Goal: Information Seeking & Learning: Learn about a topic

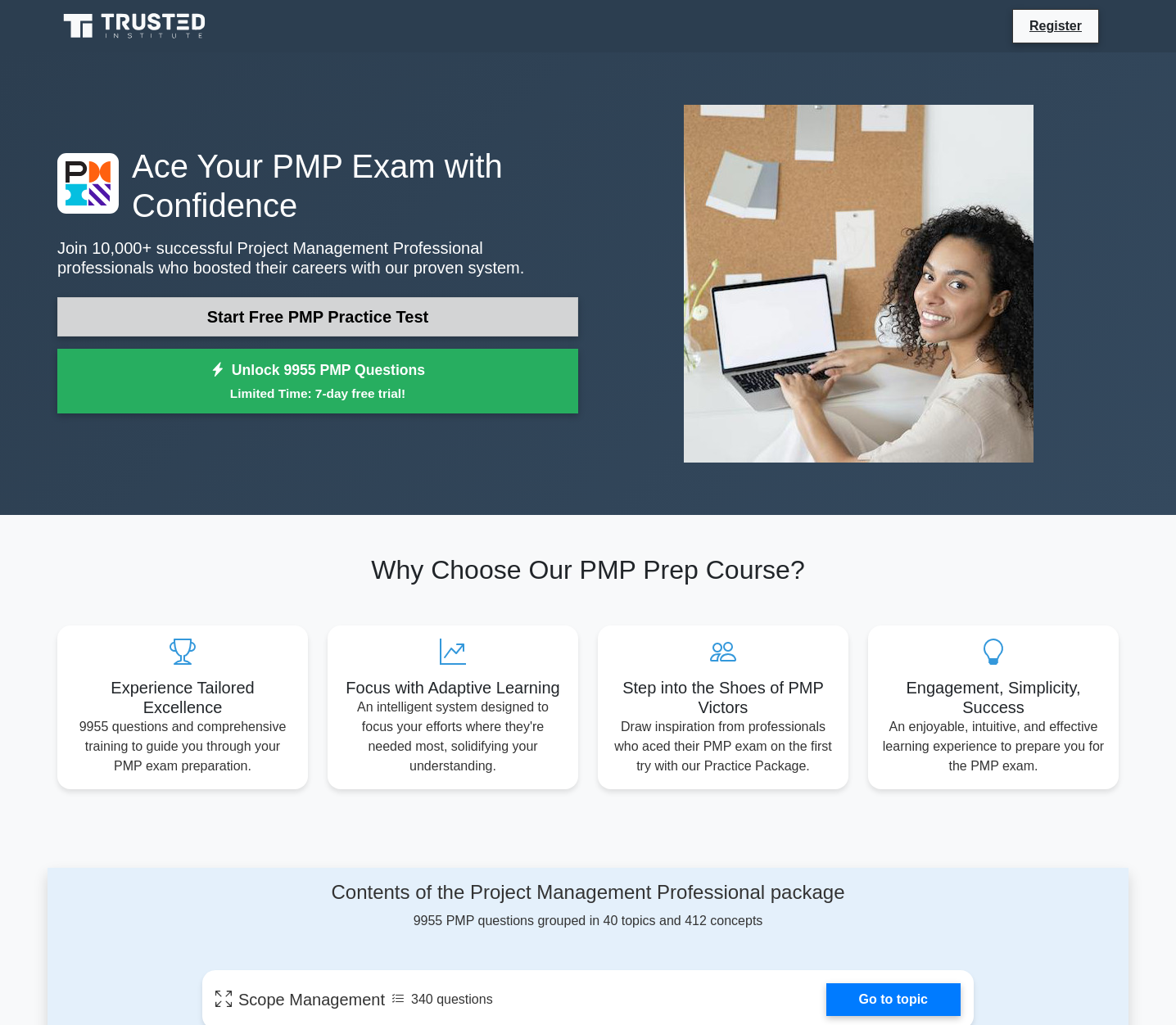
click at [275, 316] on link "Start Free PMP Practice Test" at bounding box center [318, 317] width 521 height 40
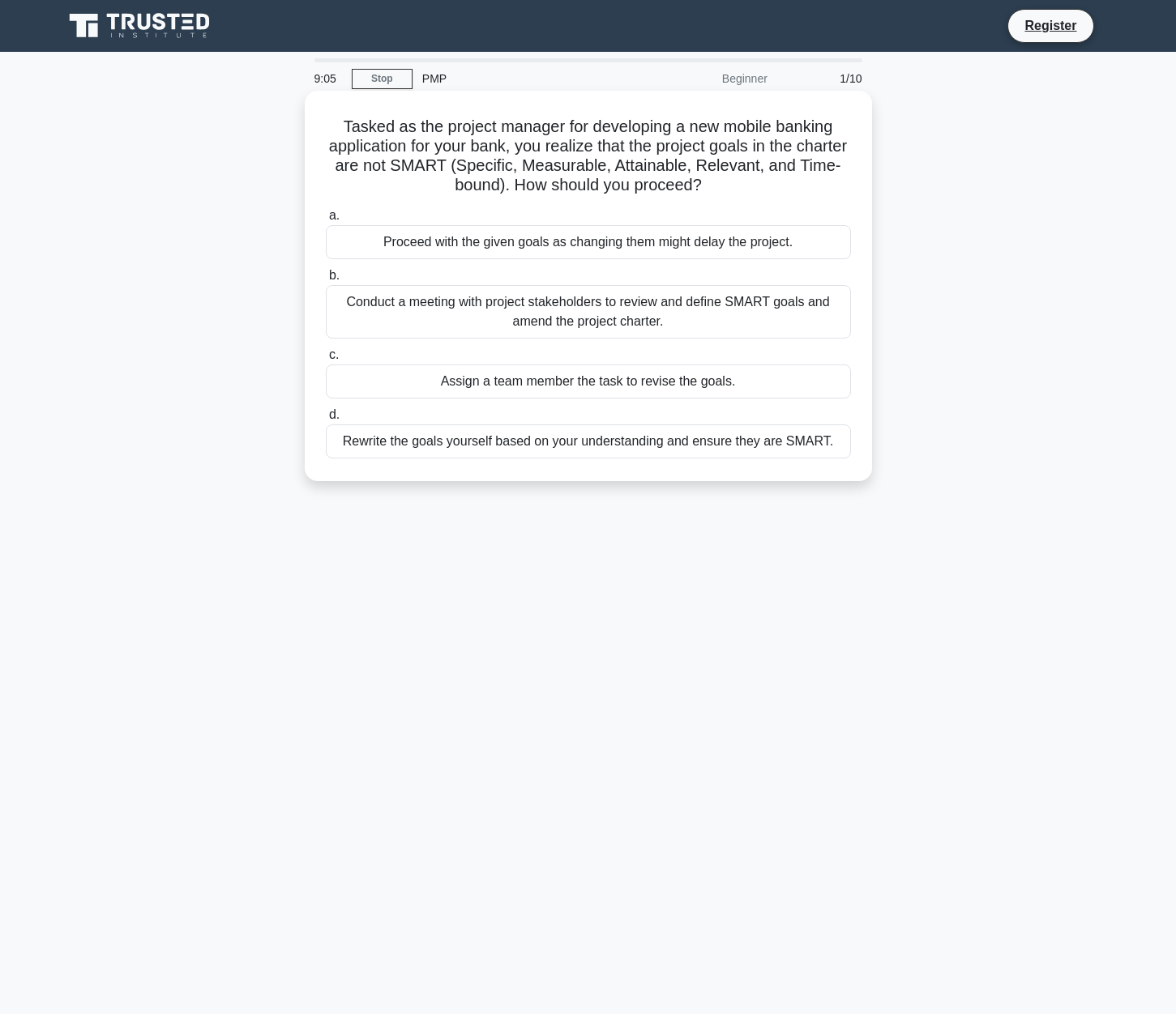
click at [645, 316] on div "Conduct a meeting with project stakeholders to review and define SMART goals an…" at bounding box center [588, 312] width 526 height 54
click at [326, 281] on input "b. Conduct a meeting with project stakeholders to review and define SMART goals…" at bounding box center [326, 276] width 0 height 11
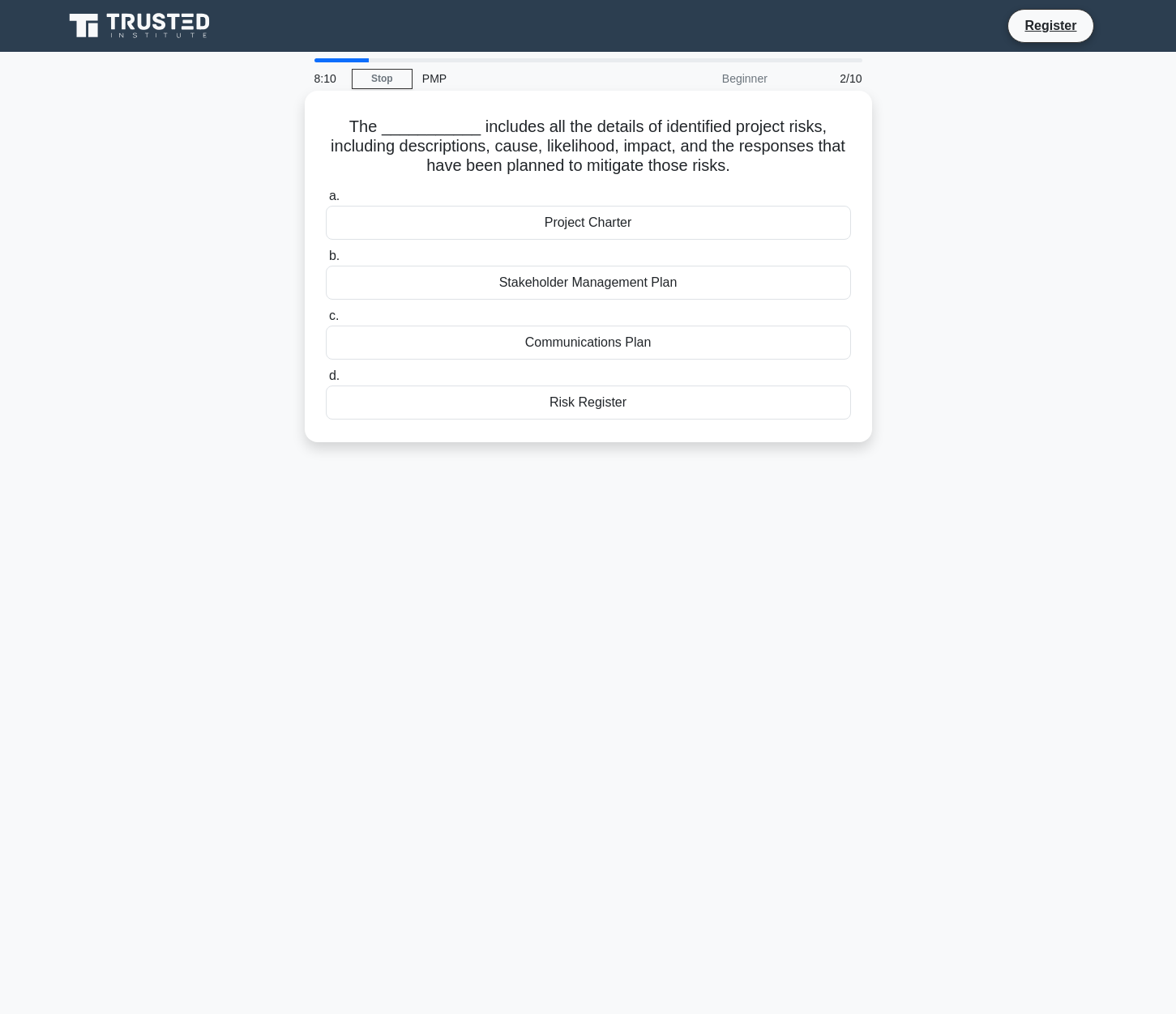
click at [598, 408] on div "Risk Register" at bounding box center [588, 403] width 526 height 34
click at [326, 382] on input "d. Risk Register" at bounding box center [326, 376] width 0 height 11
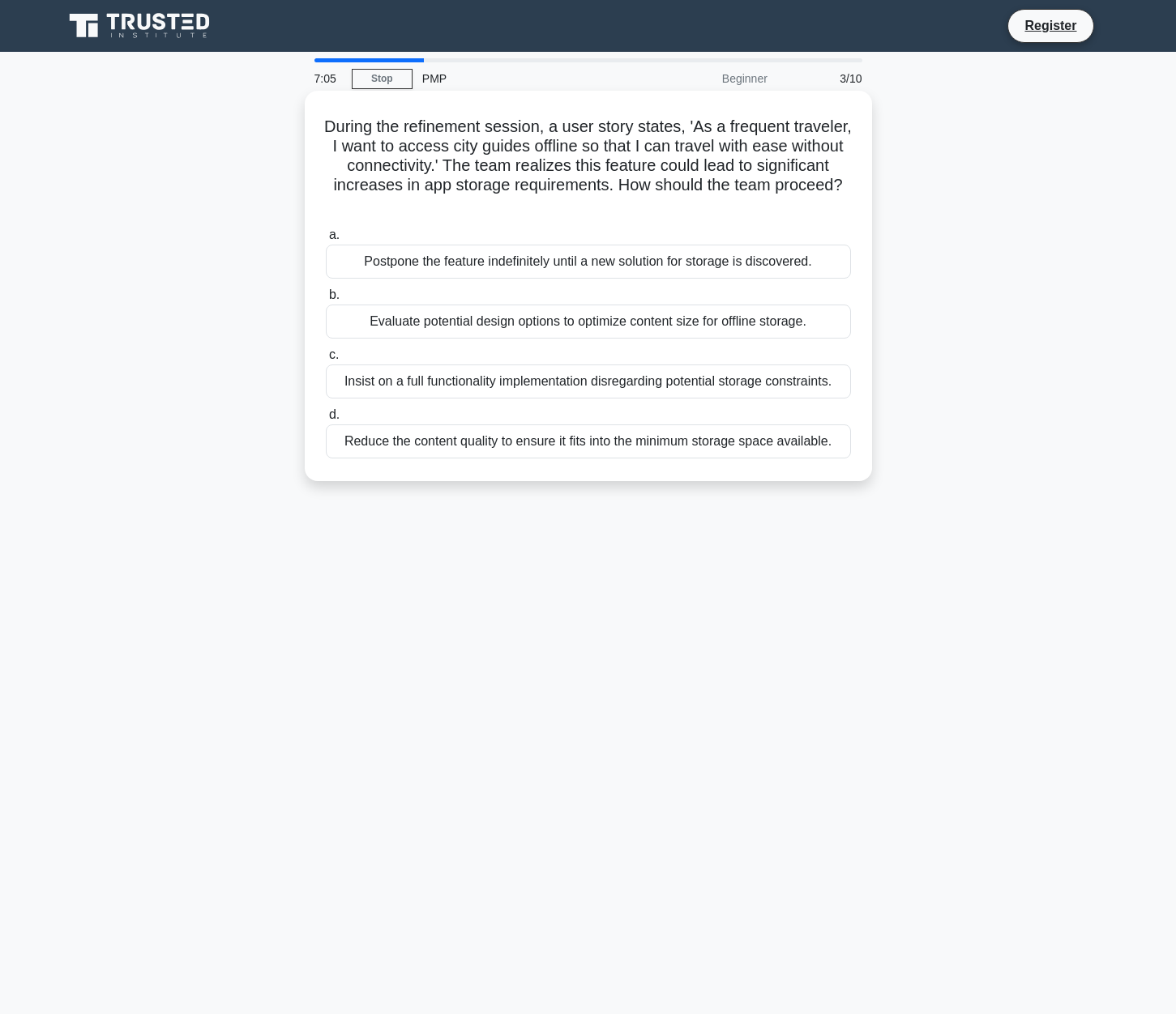
click at [504, 257] on div "Postpone the feature indefinitely until a new solution for storage is discovere…" at bounding box center [588, 262] width 526 height 34
click at [326, 241] on input "a. Postpone the feature indefinitely until a new solution for storage is discov…" at bounding box center [326, 235] width 0 height 11
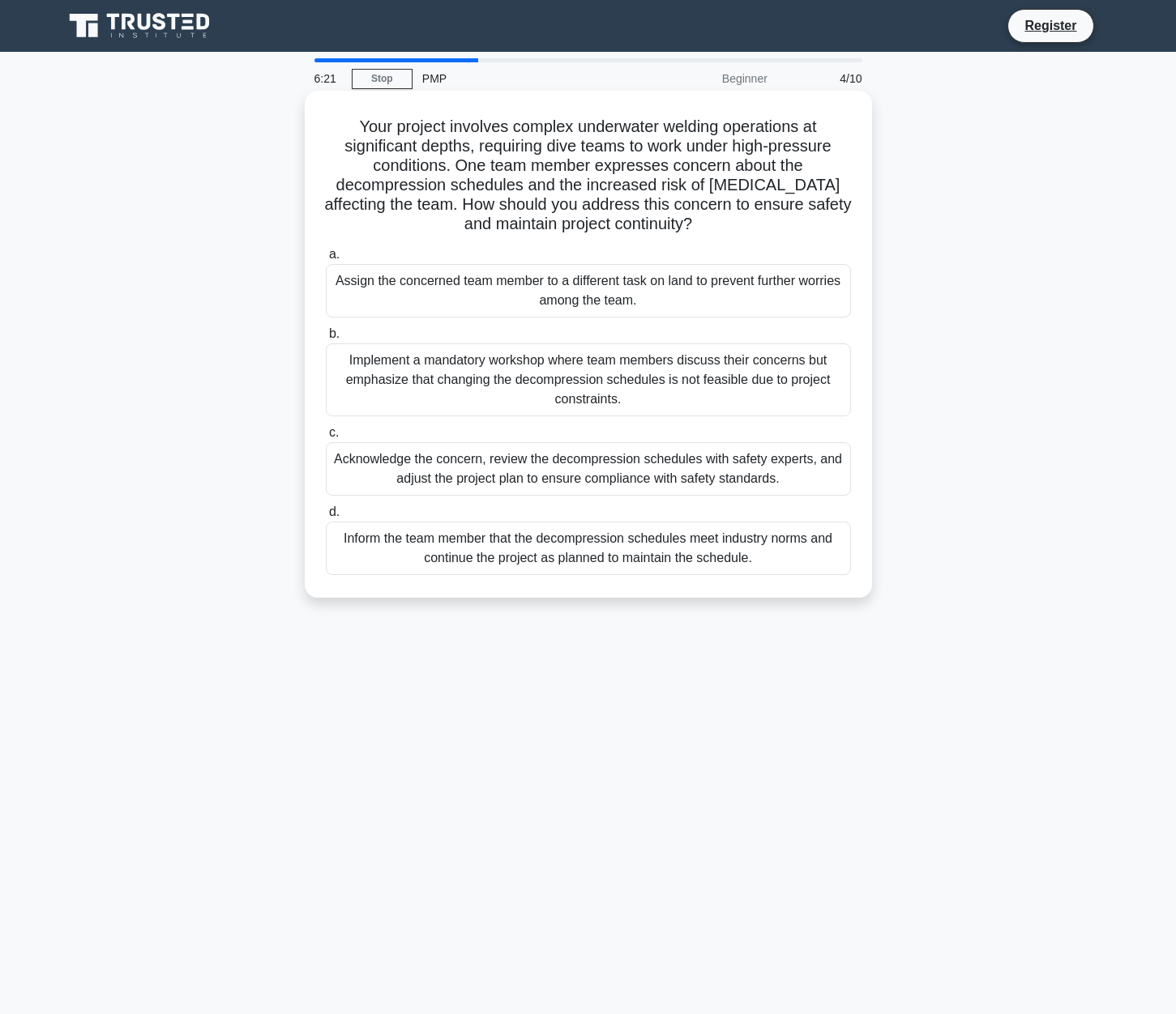
click at [448, 475] on div "Acknowledge the concern, review the decompression schedules with safety experts…" at bounding box center [588, 469] width 526 height 54
click at [326, 438] on input "c. Acknowledge the concern, review the decompression schedules with safety expe…" at bounding box center [326, 432] width 0 height 11
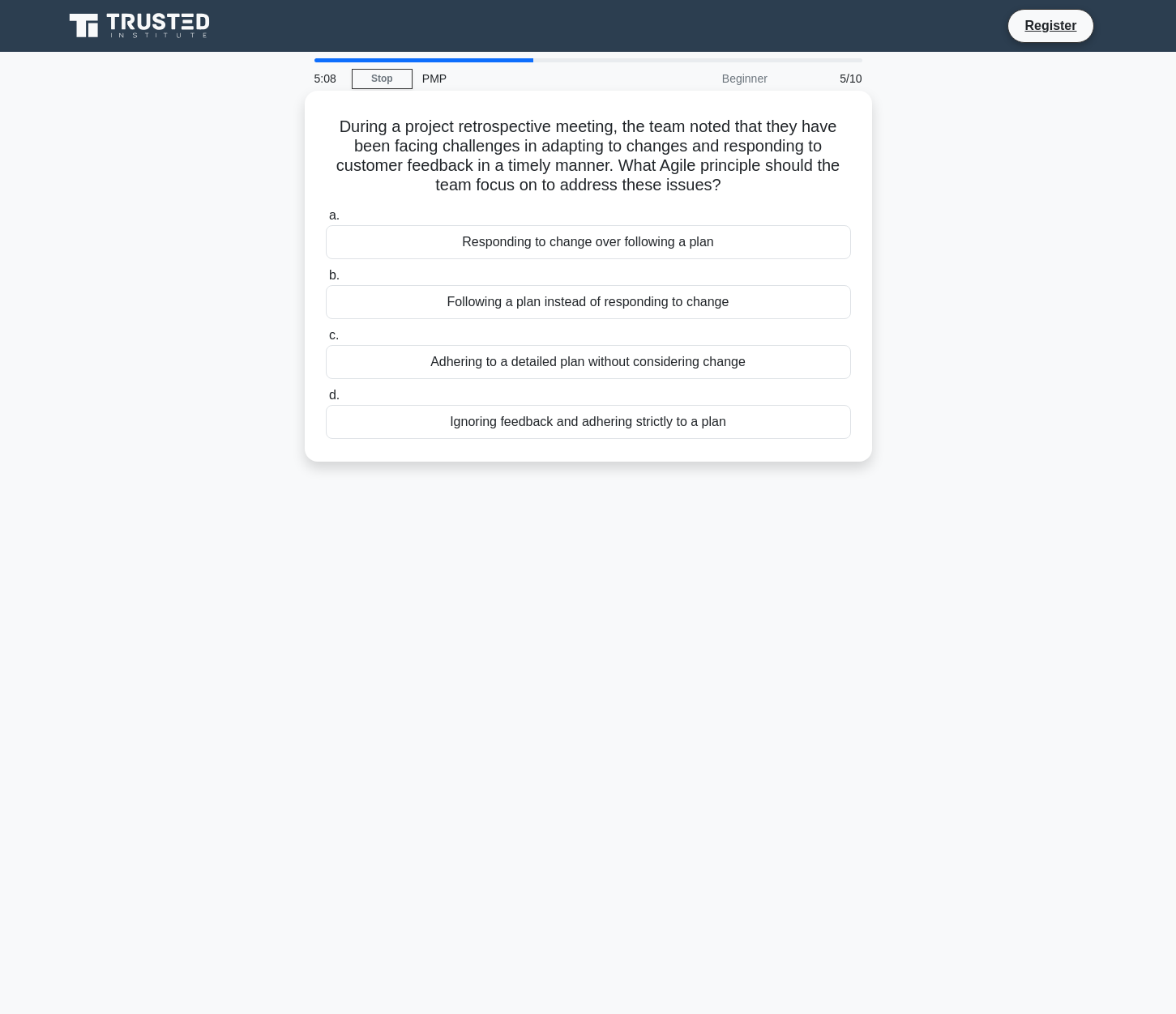
click at [622, 367] on div "Adhering to a detailed plan without considering change" at bounding box center [588, 362] width 526 height 34
click at [326, 341] on input "c. Adhering to a detailed plan without considering change" at bounding box center [326, 335] width 0 height 11
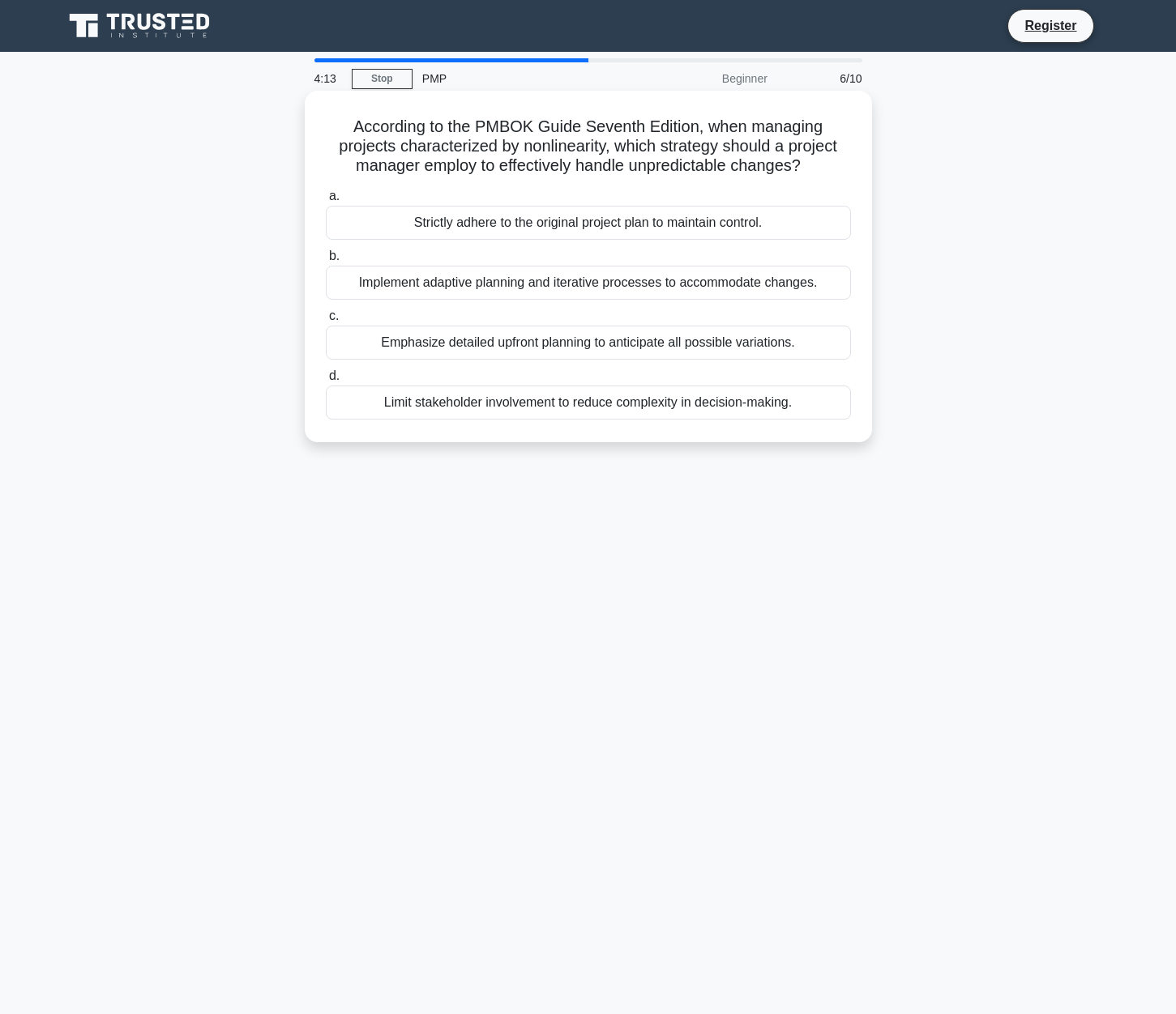
click at [628, 232] on div "Strictly adhere to the original project plan to maintain control." at bounding box center [588, 223] width 526 height 34
click at [326, 201] on input "a. Strictly adhere to the original project plan to maintain control." at bounding box center [326, 196] width 0 height 11
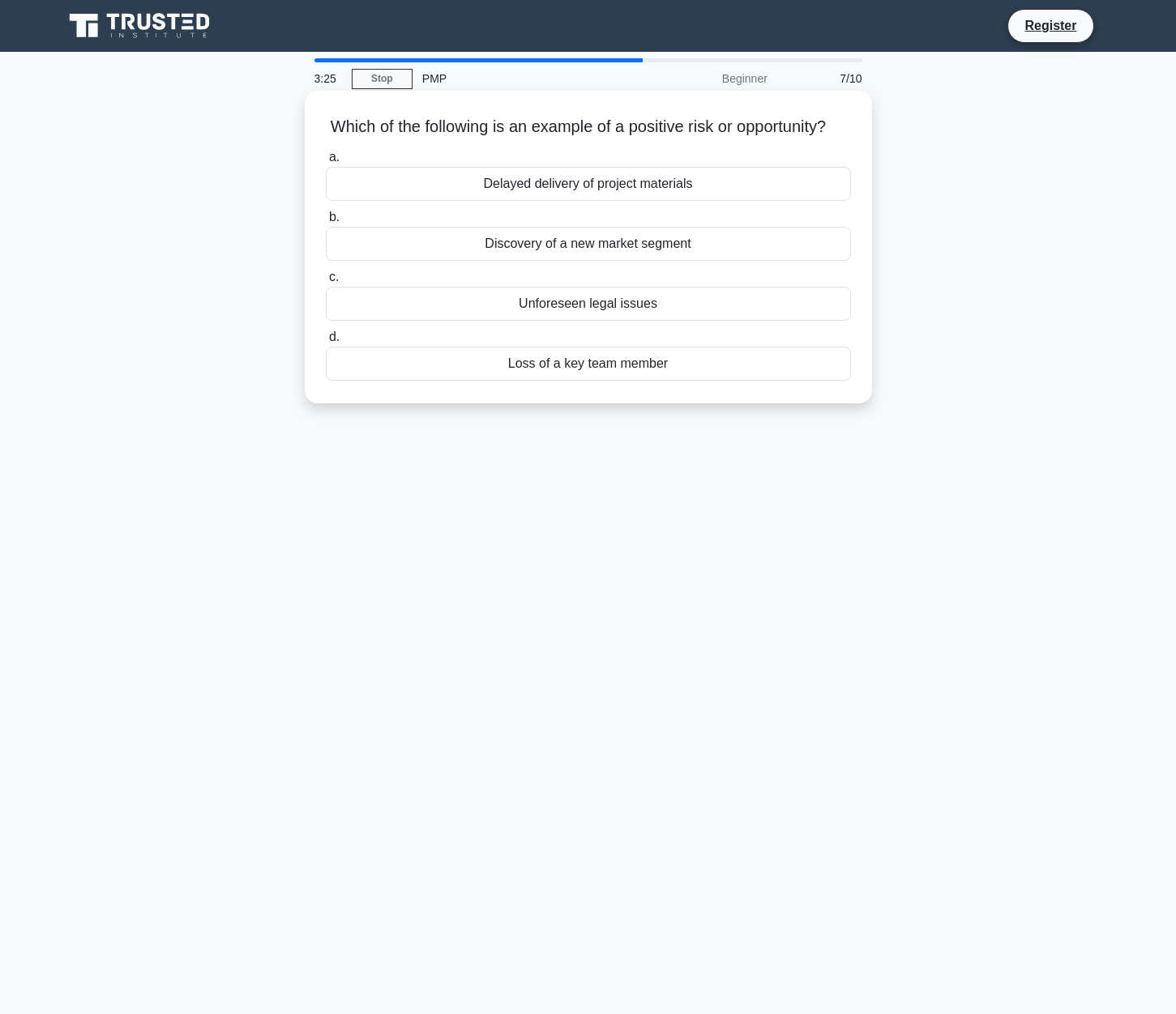
click at [666, 261] on div "Discovery of a new market segment" at bounding box center [588, 244] width 526 height 34
click at [326, 223] on input "b. Discovery of a new market segment" at bounding box center [326, 217] width 0 height 11
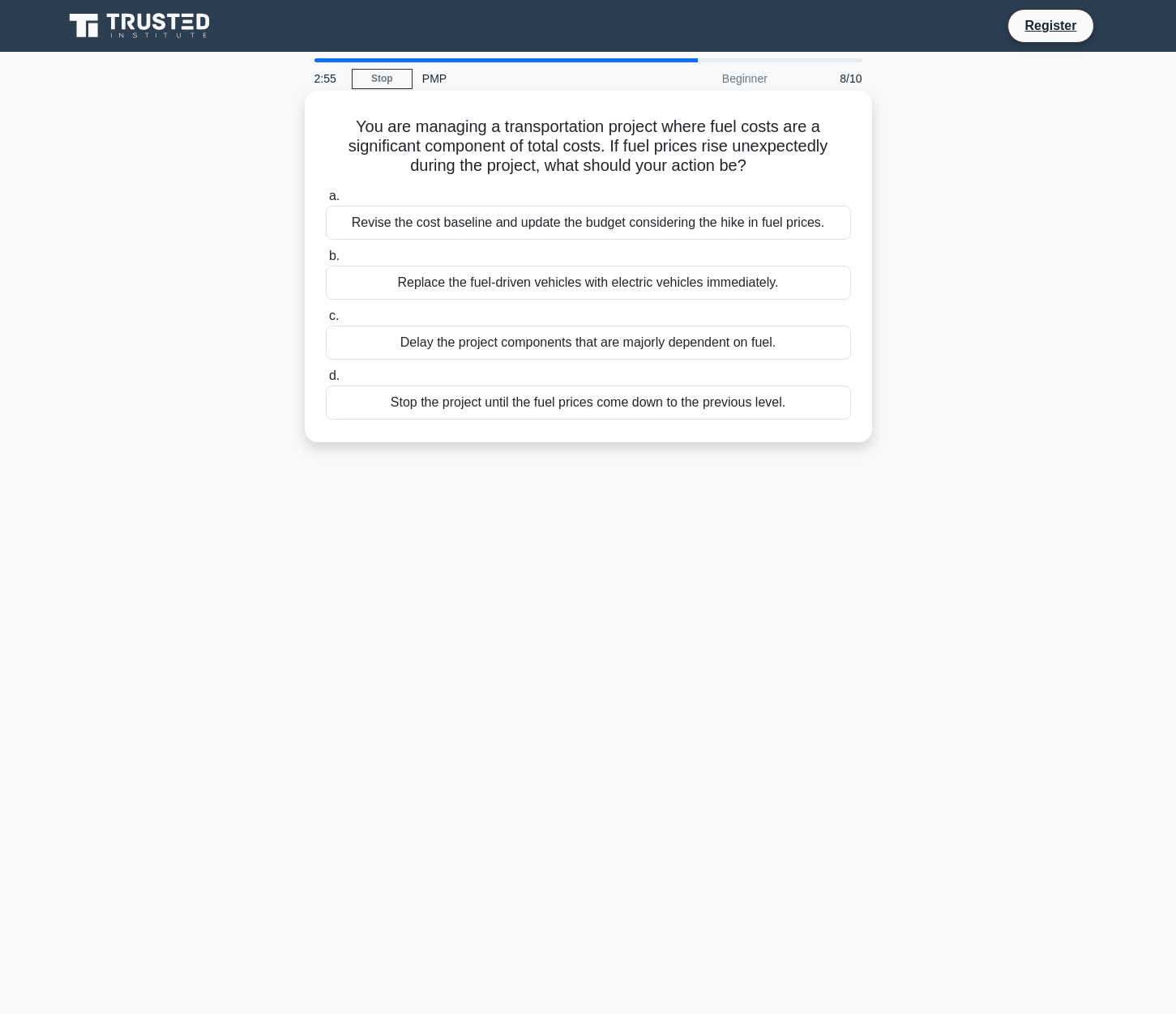
click at [518, 405] on div "Stop the project until the fuel prices come down to the previous level." at bounding box center [588, 403] width 526 height 34
click at [326, 382] on input "d. Stop the project until the fuel prices come down to the previous level." at bounding box center [326, 376] width 0 height 11
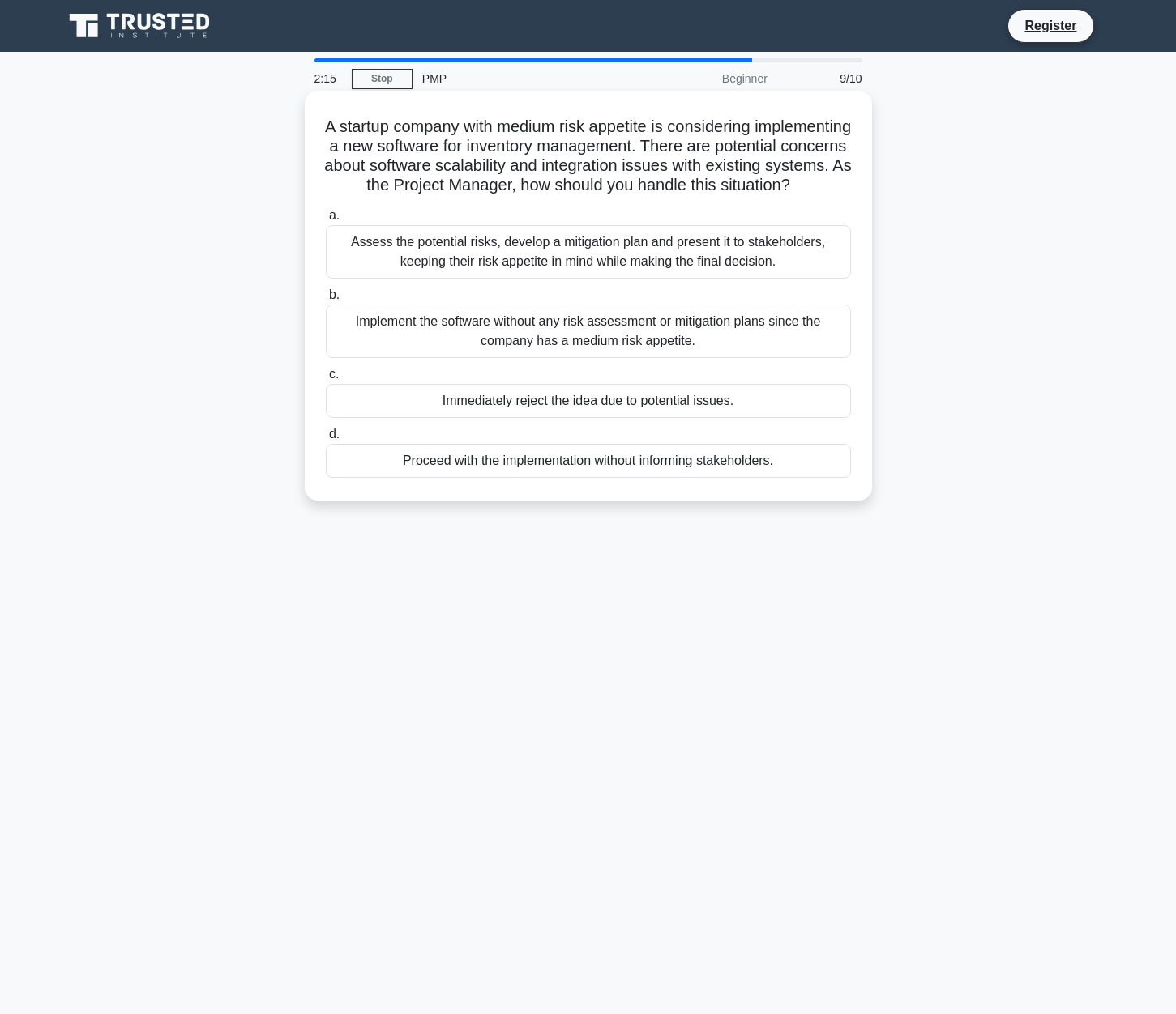
click at [640, 418] on div "Immediately reject the idea due to potential issues." at bounding box center [588, 401] width 526 height 34
click at [326, 380] on input "c. Immediately reject the idea due to potential issues." at bounding box center [326, 374] width 0 height 11
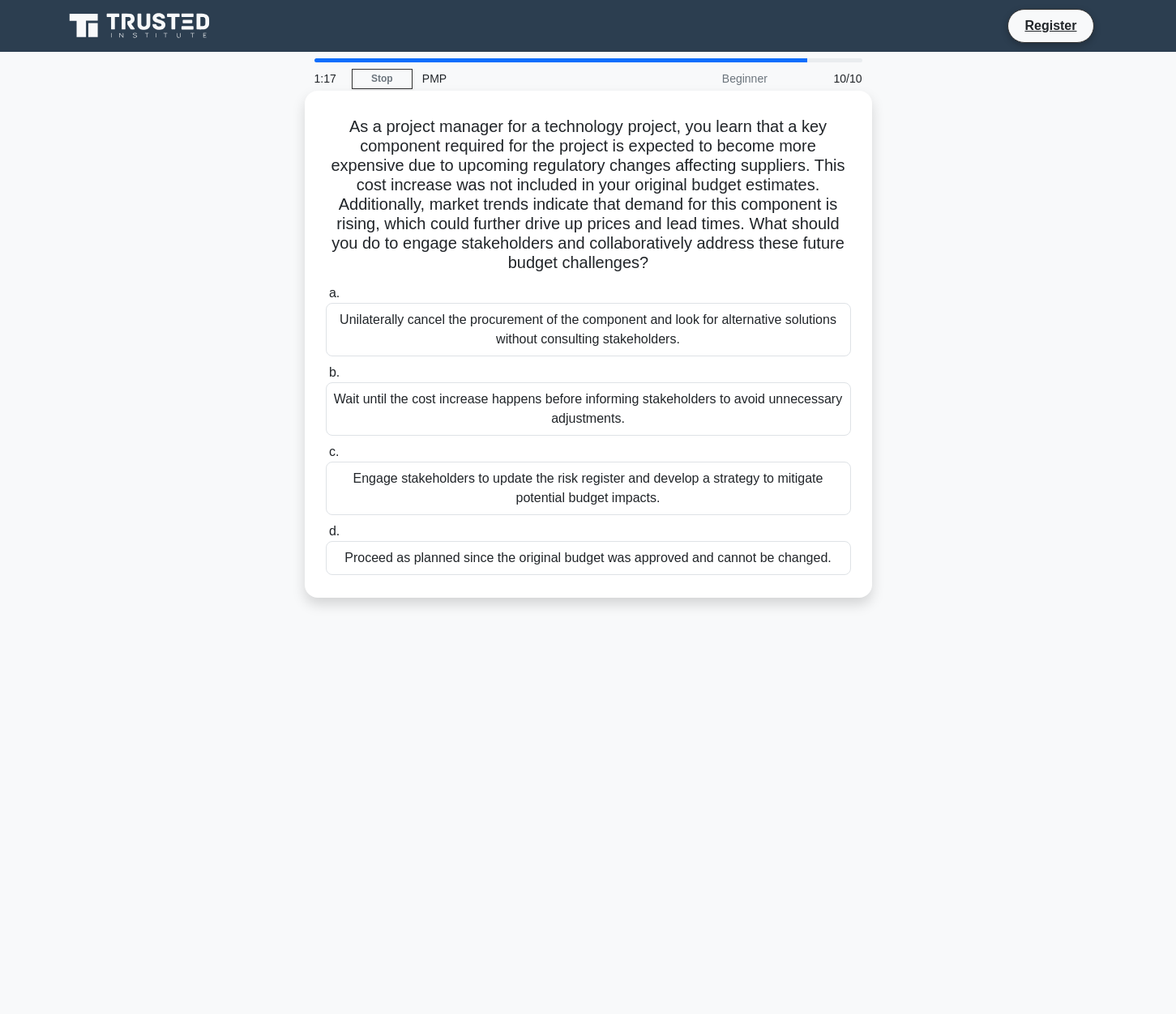
click at [415, 493] on div "Engage stakeholders to update the risk register and develop a strategy to mitig…" at bounding box center [588, 489] width 526 height 54
click at [326, 458] on input "c. Engage stakeholders to update the risk register and develop a strategy to mi…" at bounding box center [326, 452] width 0 height 11
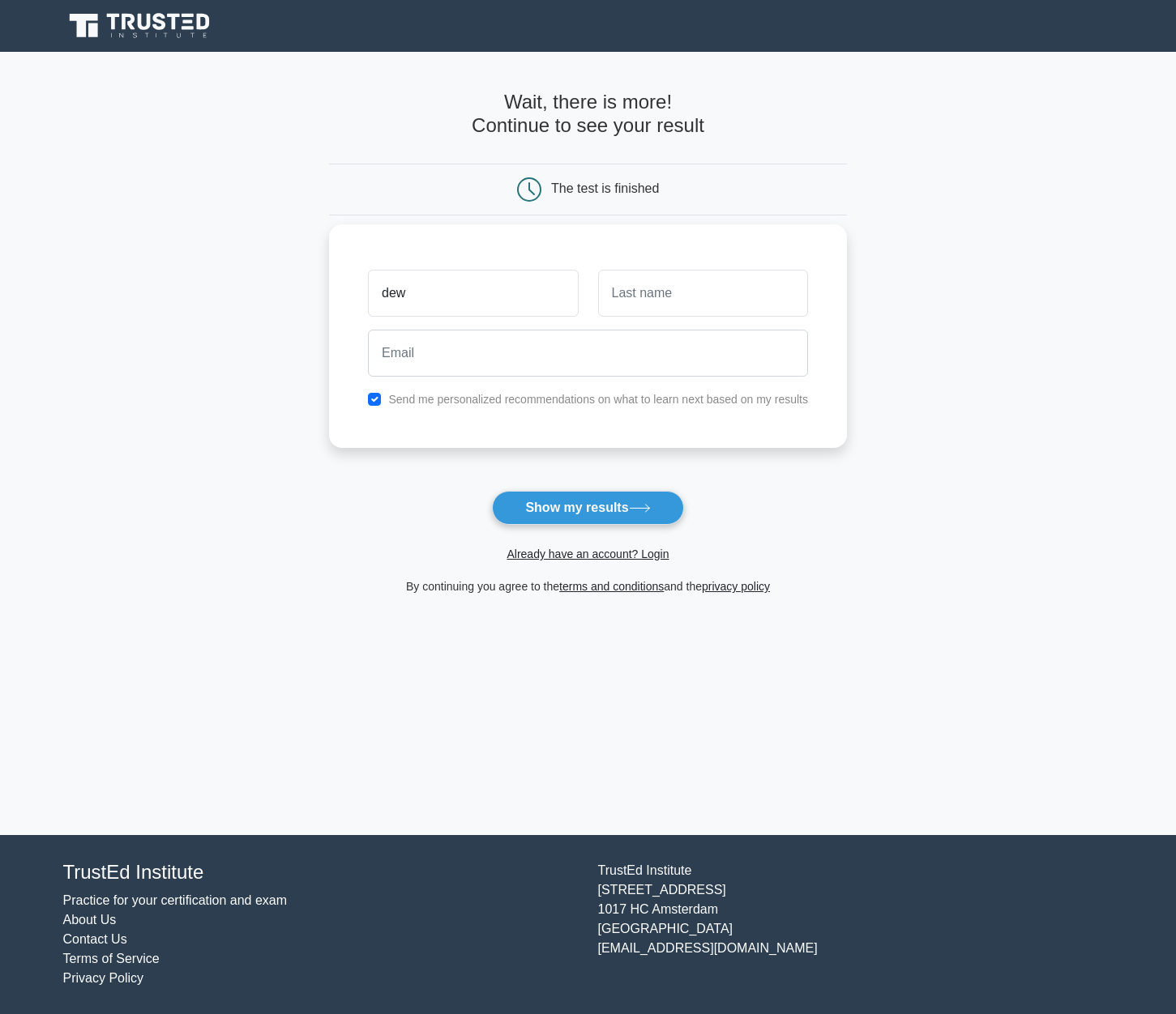
type input "dew"
click at [492, 491] on button "Show my results" at bounding box center [588, 508] width 191 height 34
type input "mazenhussain2@gmail.com"
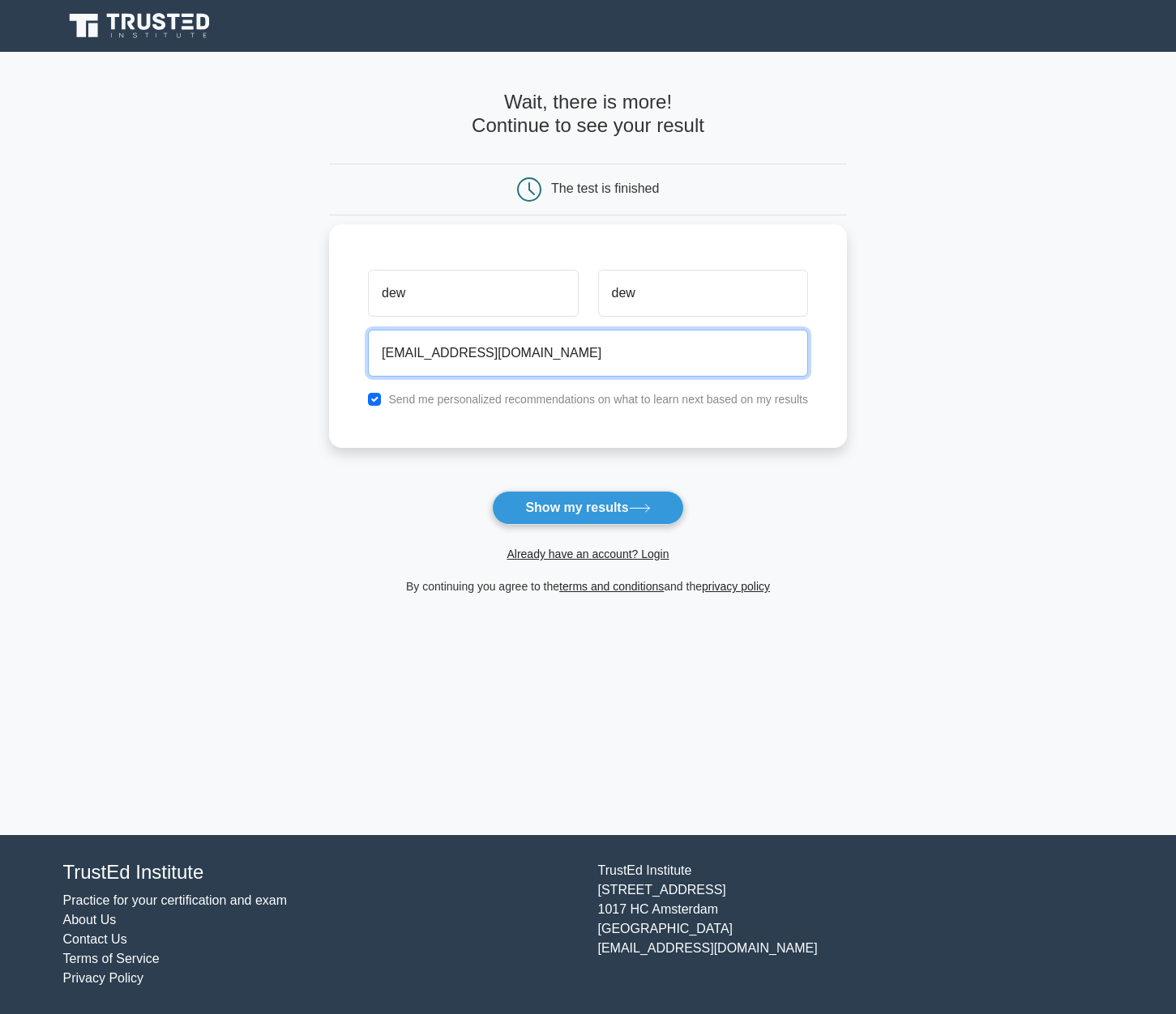
click at [492, 491] on button "Show my results" at bounding box center [588, 508] width 191 height 34
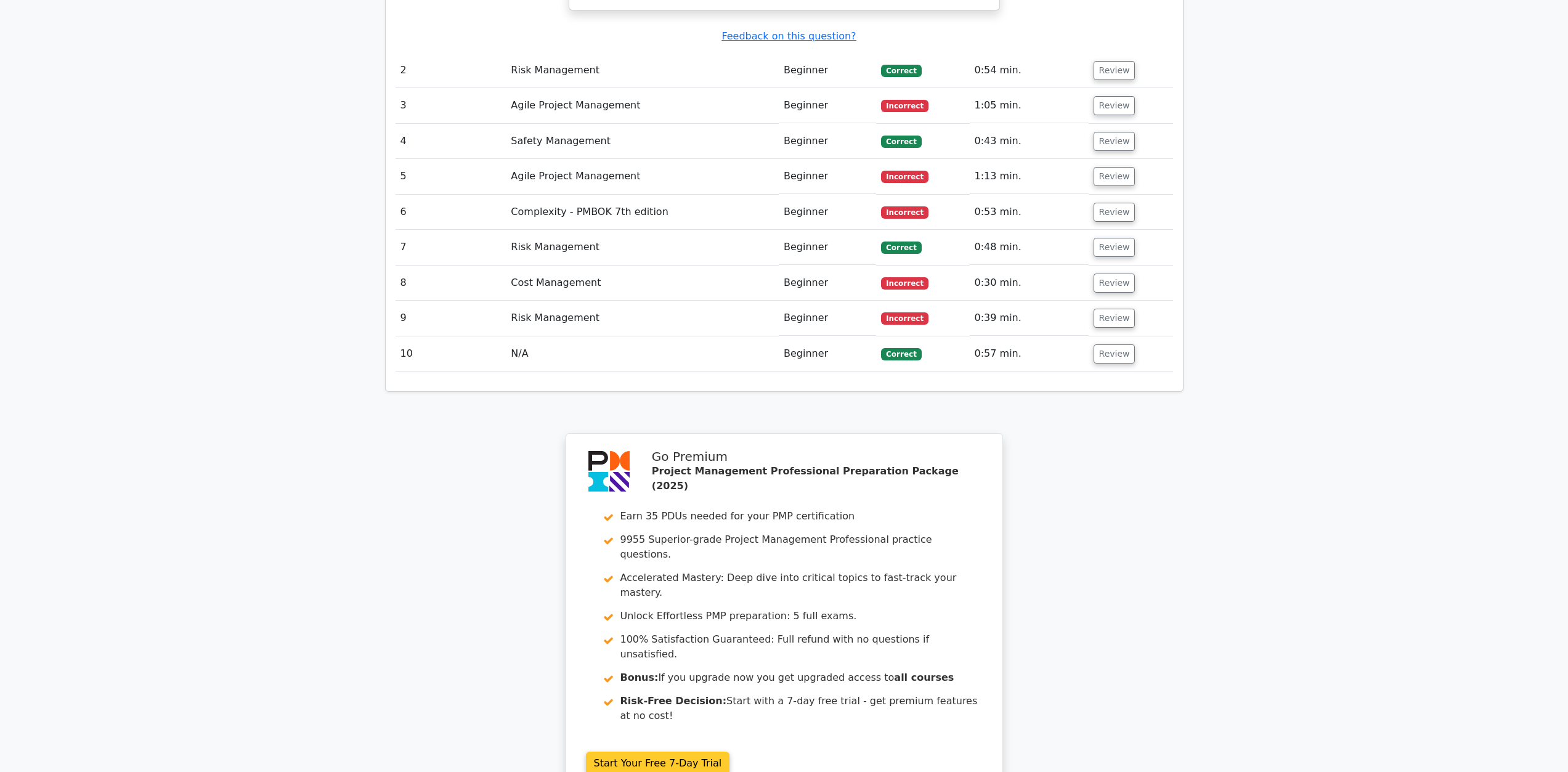
scroll to position [1294, 0]
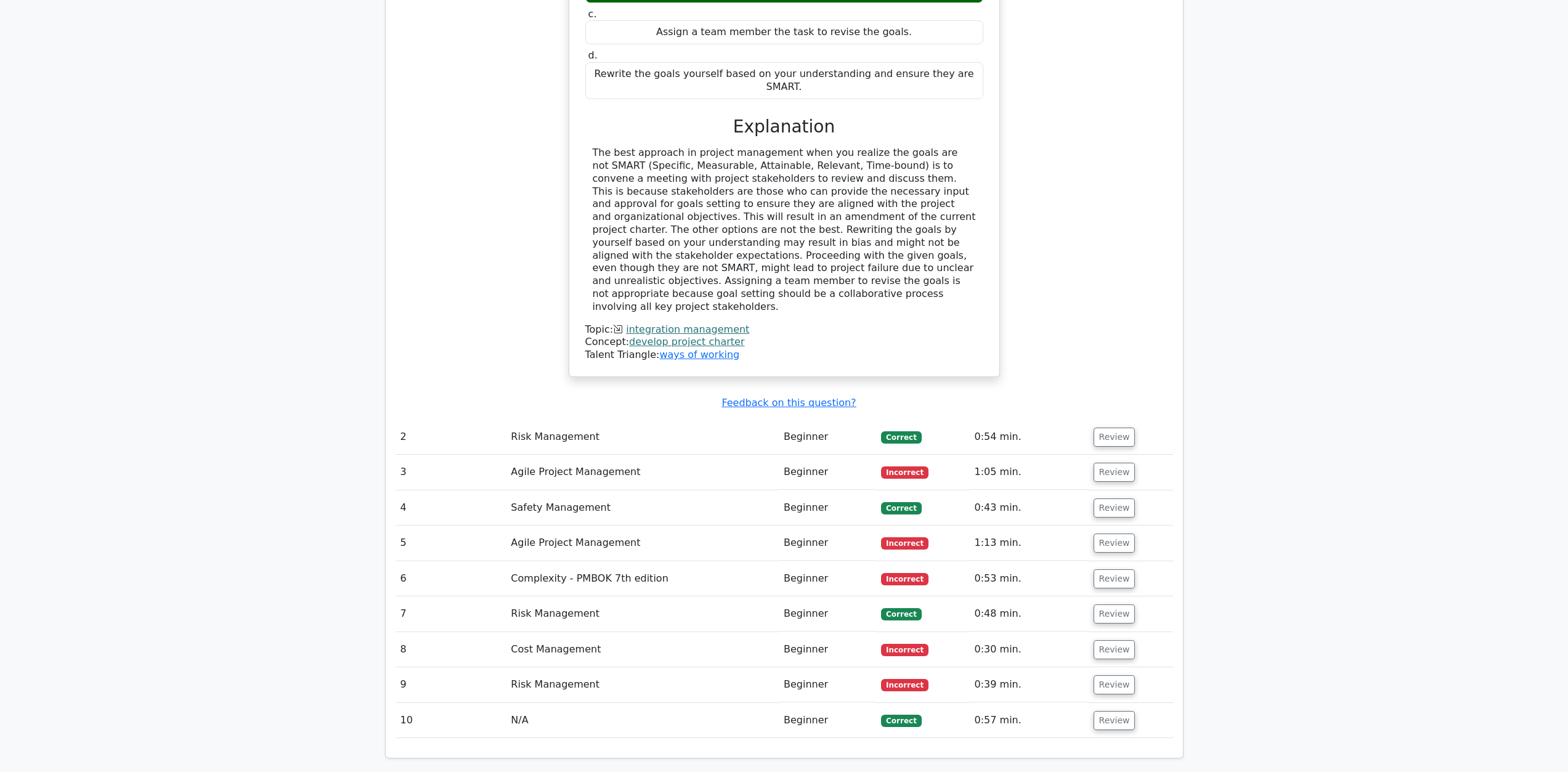
click at [884, 467] on span "Incorrect" at bounding box center [905, 473] width 47 height 12
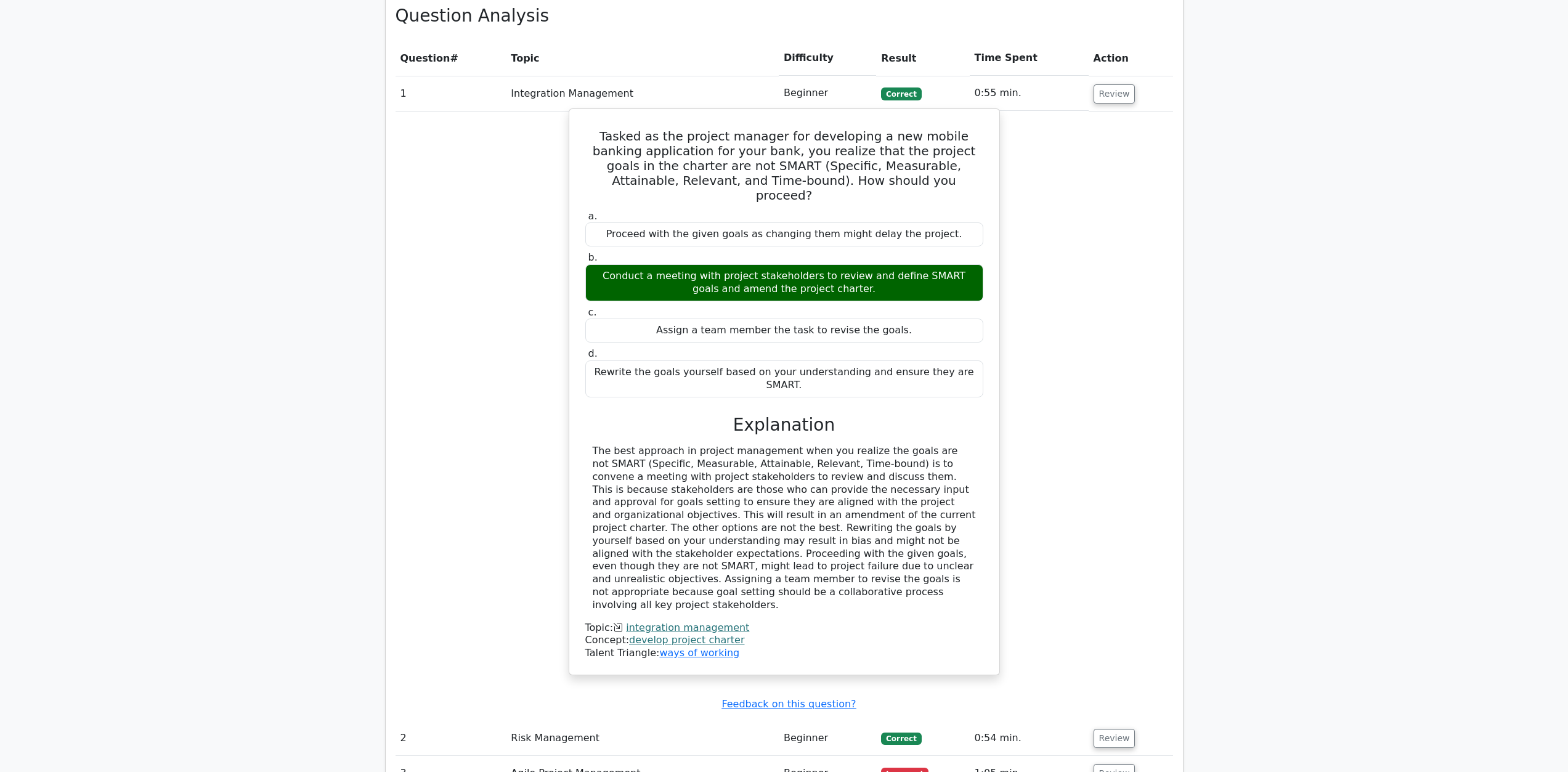
scroll to position [986, 0]
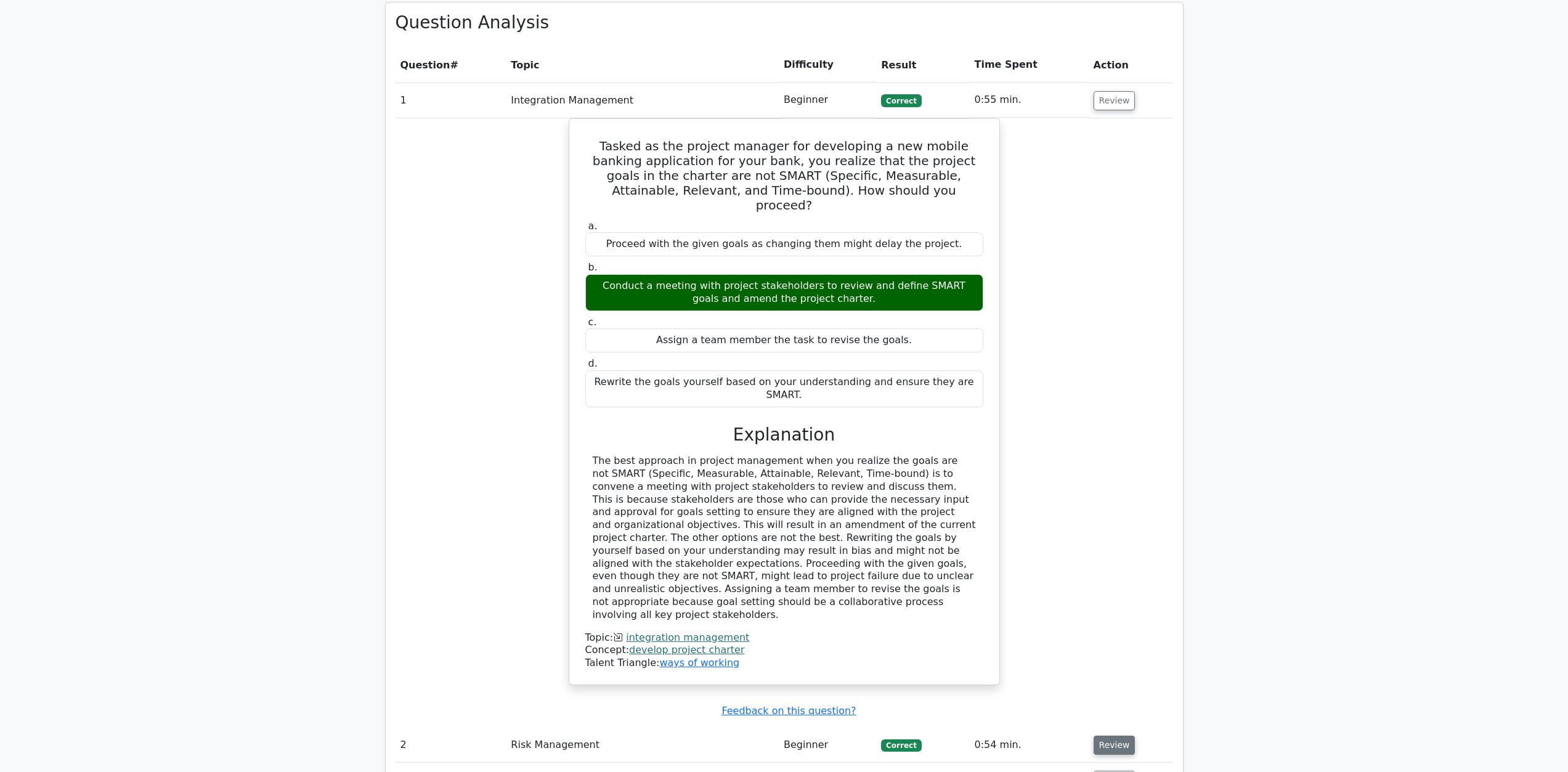
click at [884, 736] on button "Review" at bounding box center [1115, 745] width 42 height 19
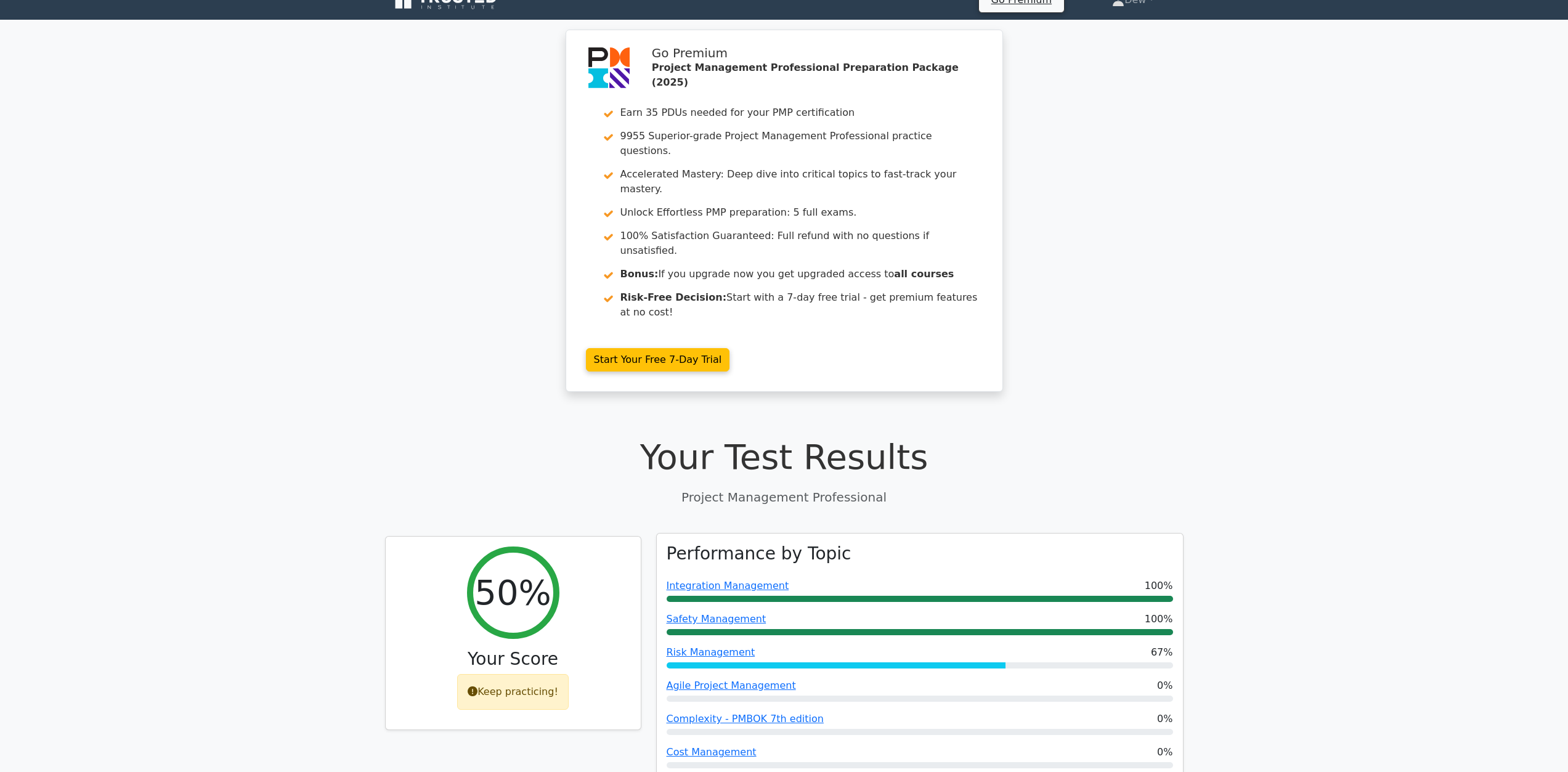
scroll to position [0, 0]
